Goal: Task Accomplishment & Management: Manage account settings

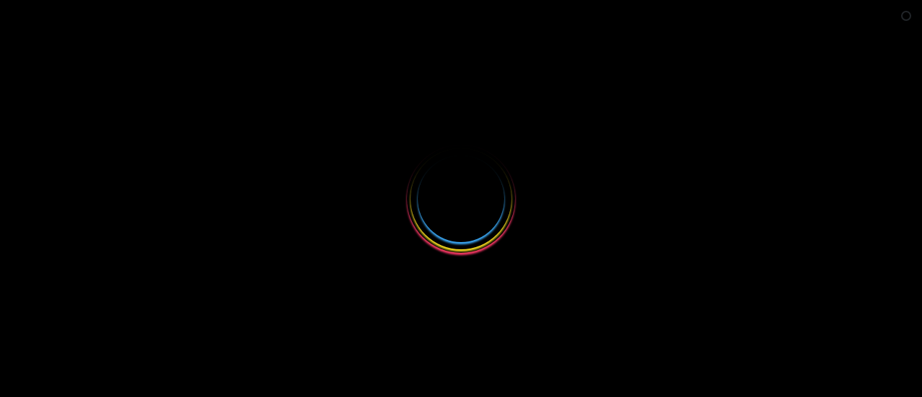
select select
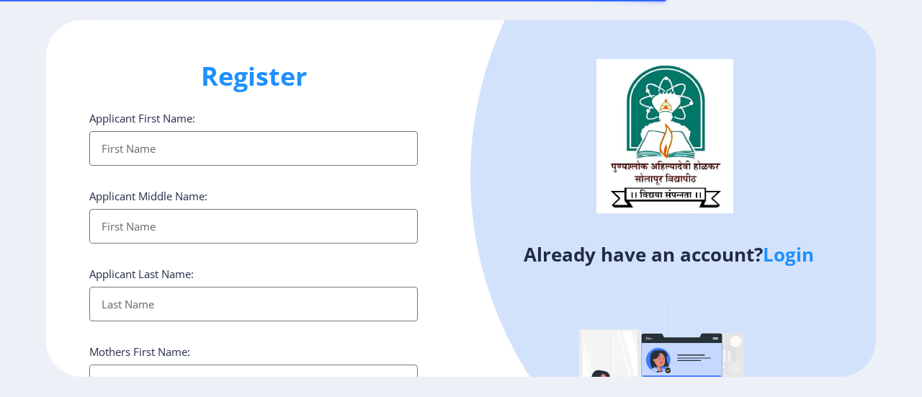
type input "[EMAIL_ADDRESS][DOMAIN_NAME]"
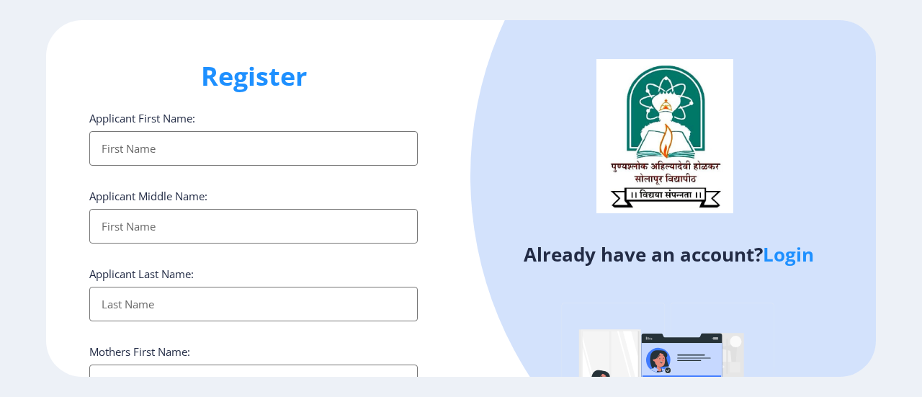
click at [810, 254] on link "Login" at bounding box center [788, 254] width 51 height 26
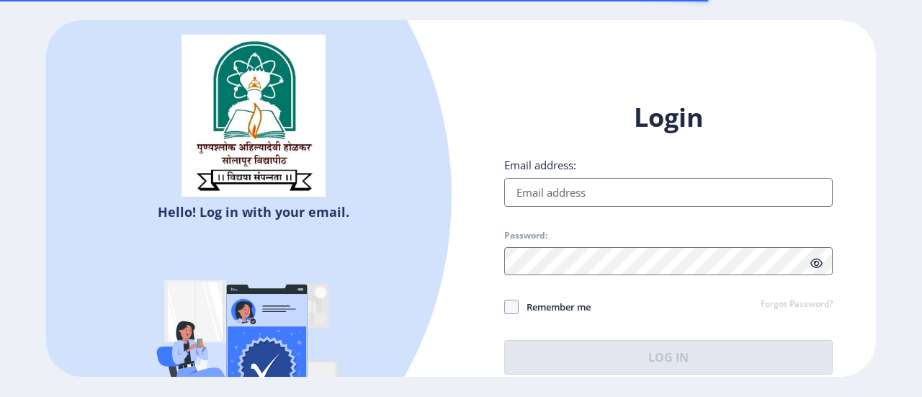
type input "[EMAIL_ADDRESS][DOMAIN_NAME]"
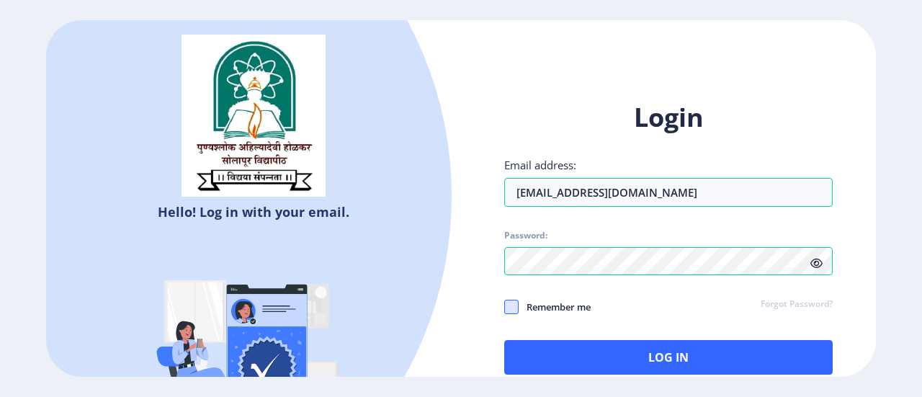
click at [515, 310] on span at bounding box center [511, 307] width 14 height 14
click at [505, 308] on input "Remember me" at bounding box center [504, 307] width 1 height 1
checkbox input "true"
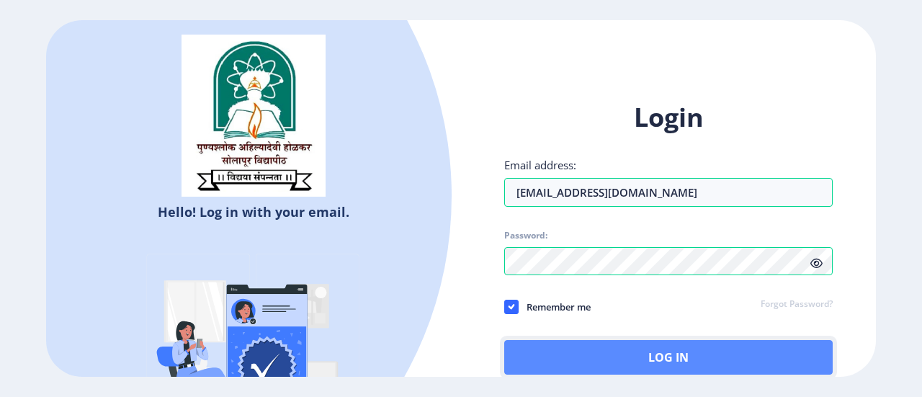
click at [637, 362] on button "Log In" at bounding box center [668, 357] width 329 height 35
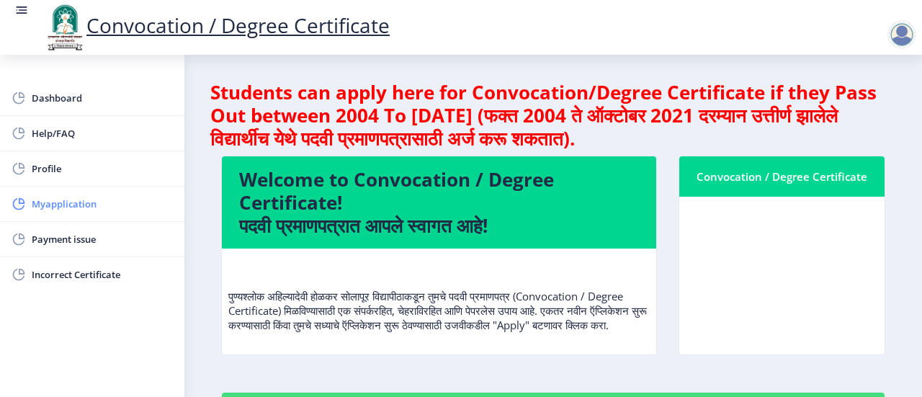
click at [78, 205] on span "Myapplication" at bounding box center [102, 203] width 141 height 17
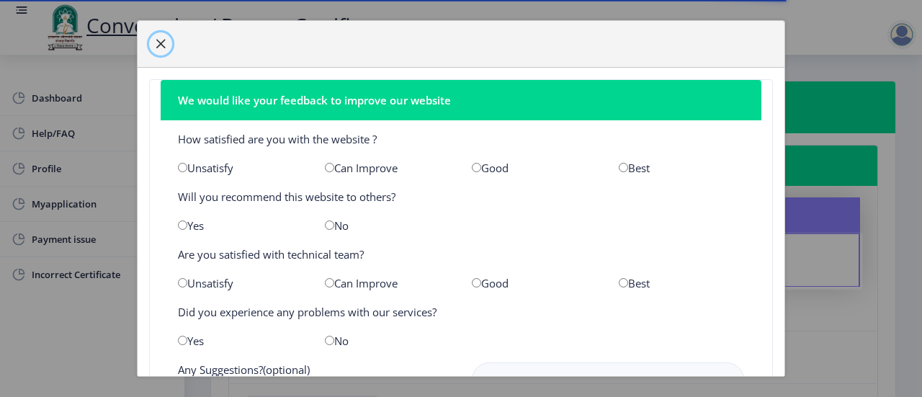
click at [161, 44] on span "button" at bounding box center [161, 44] width 12 height 12
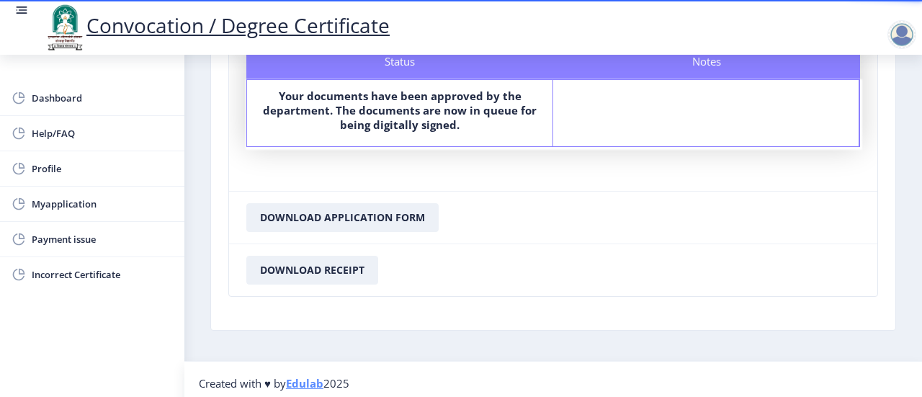
scroll to position [470, 0]
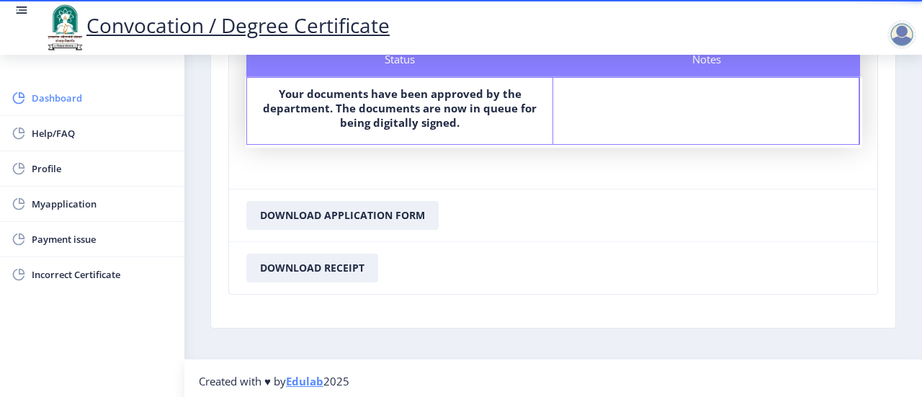
click at [71, 98] on span "Dashboard" at bounding box center [102, 97] width 141 height 17
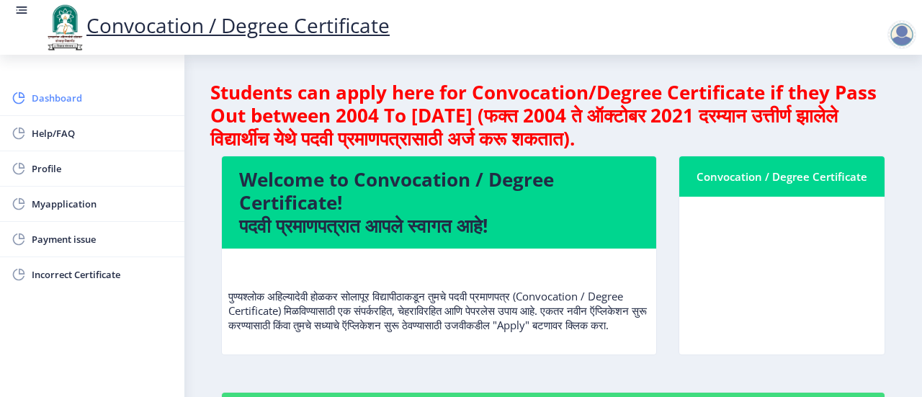
click at [54, 97] on span "Dashboard" at bounding box center [102, 97] width 141 height 17
click at [66, 94] on span "Dashboard" at bounding box center [102, 97] width 141 height 17
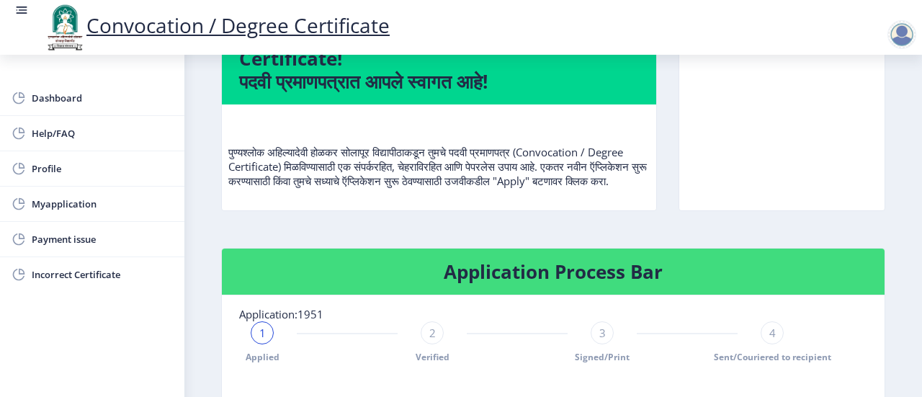
scroll to position [72, 0]
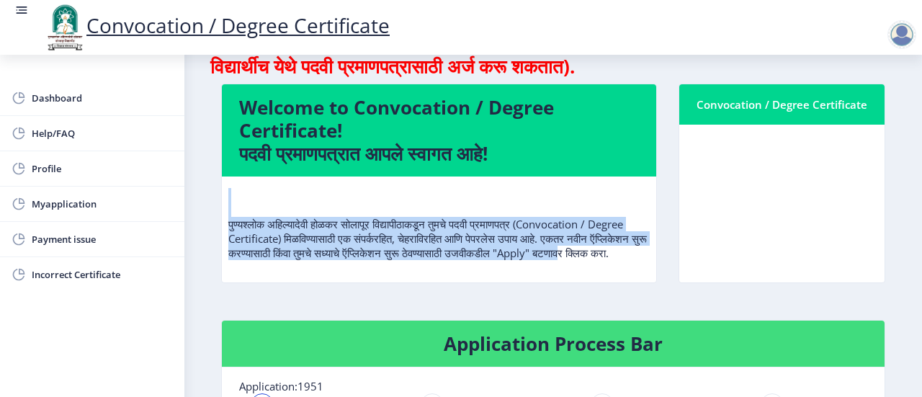
drag, startPoint x: 349, startPoint y: 279, endPoint x: 343, endPoint y: 193, distance: 85.9
click at [343, 193] on div "पुण्यश्लोक अहिल्यादेवी होळकर सोलापूर विद्यापीठाकडून तुमचे पदवी प्रमाणपत्र (Conv…" at bounding box center [439, 230] width 422 height 84
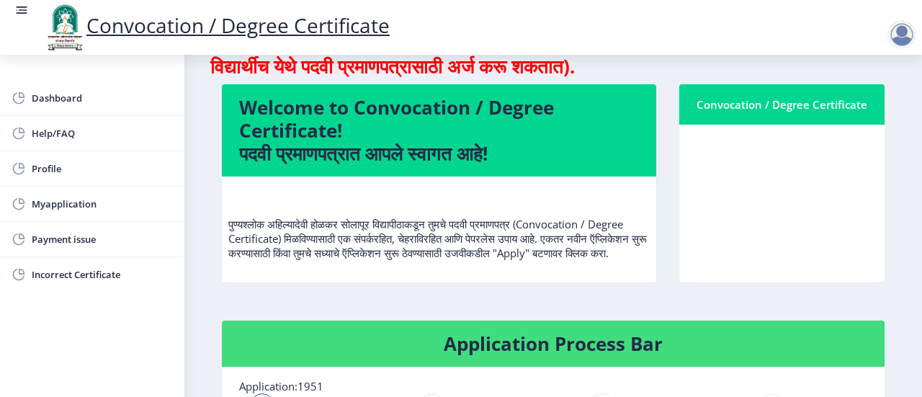
click at [458, 306] on div "Welcome to Convocation / Degree Certificate! पदवी प्रमाणपत्रात आपले स्वागत आहे!…" at bounding box center [439, 195] width 458 height 222
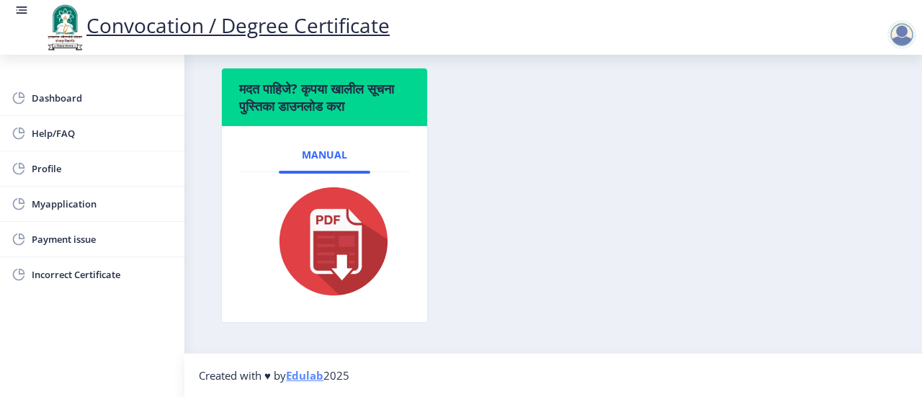
scroll to position [666, 0]
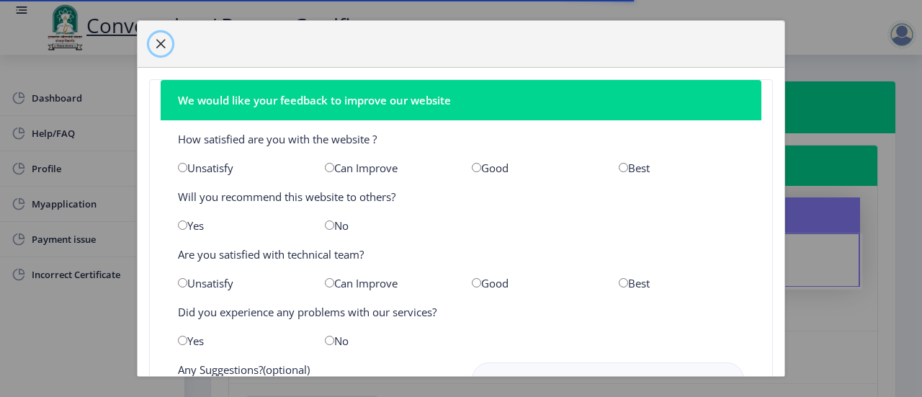
click at [161, 39] on span "button" at bounding box center [161, 44] width 12 height 12
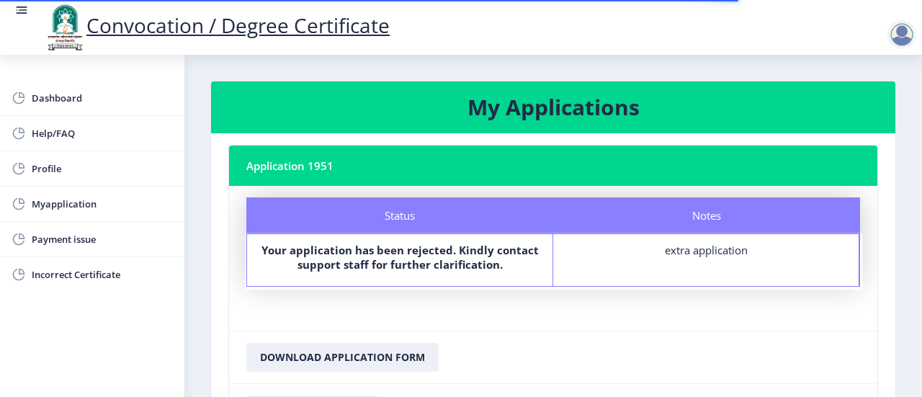
click at [900, 28] on div at bounding box center [902, 34] width 29 height 29
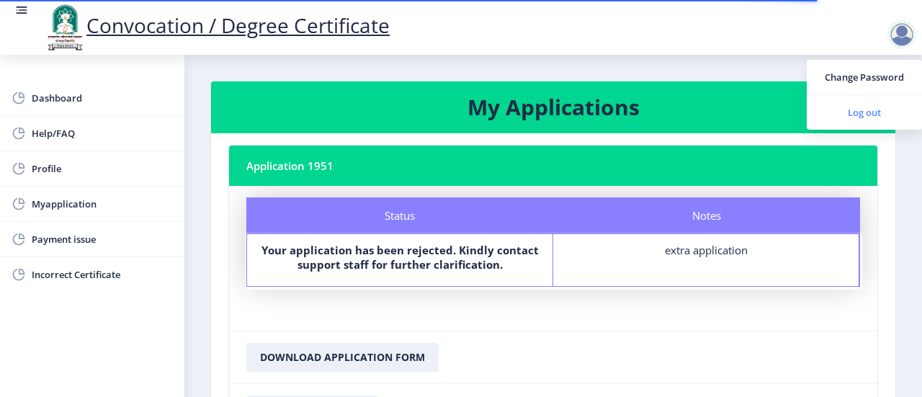
click at [876, 110] on span "Log out" at bounding box center [865, 112] width 92 height 17
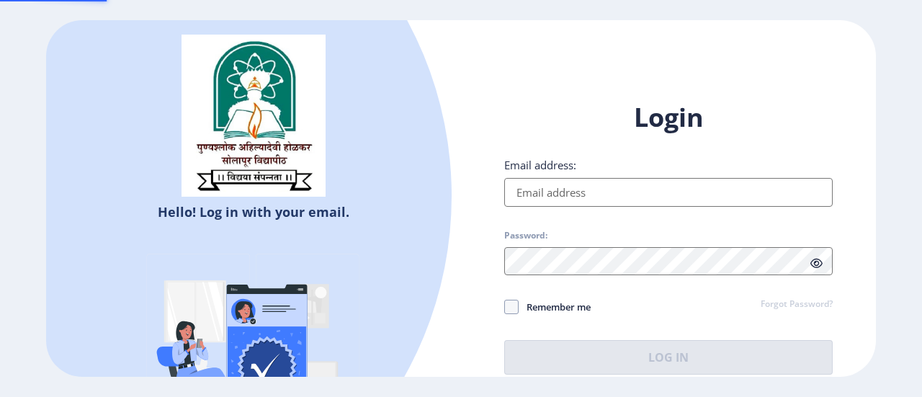
type input "[EMAIL_ADDRESS][DOMAIN_NAME]"
